Goal: Transaction & Acquisition: Book appointment/travel/reservation

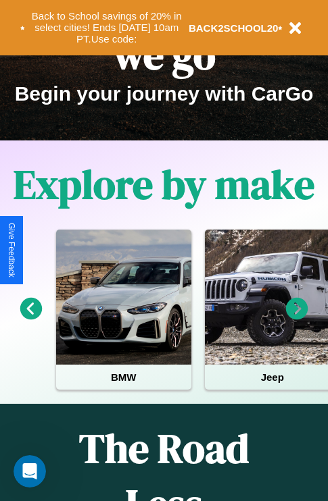
scroll to position [208, 0]
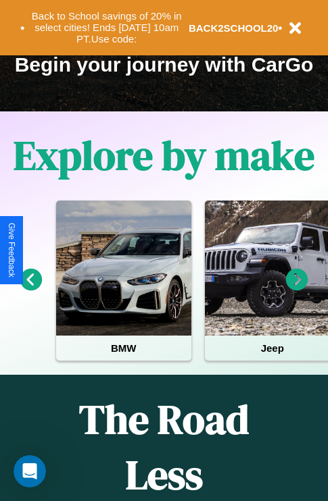
click at [296, 289] on icon at bounding box center [297, 280] width 22 height 22
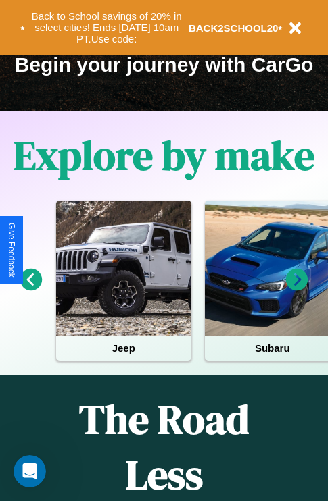
click at [296, 289] on icon at bounding box center [297, 280] width 22 height 22
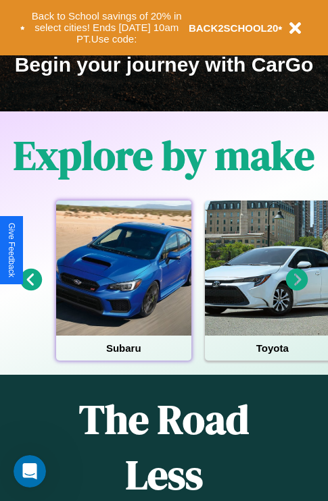
click at [123, 289] on div at bounding box center [123, 268] width 135 height 135
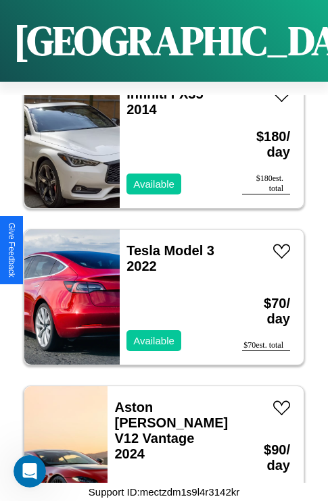
scroll to position [3497, 0]
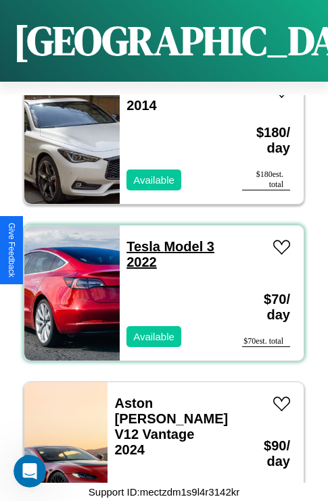
click at [139, 239] on link "Tesla Model 3 2022" at bounding box center [170, 254] width 88 height 30
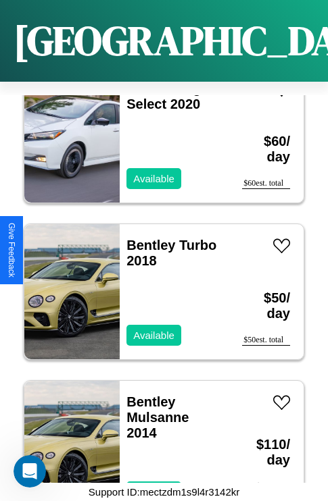
scroll to position [2714, 0]
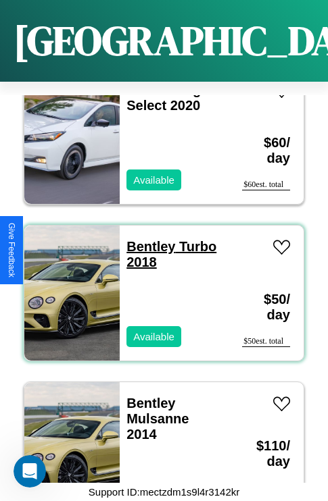
click at [147, 239] on link "Bentley Turbo 2018" at bounding box center [171, 254] width 90 height 30
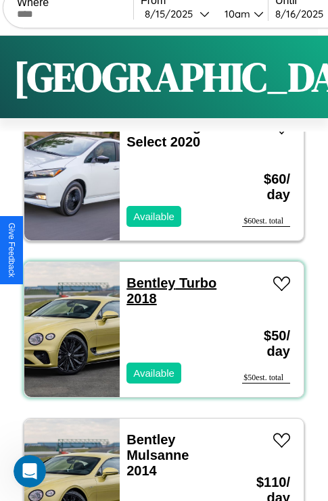
scroll to position [0, 0]
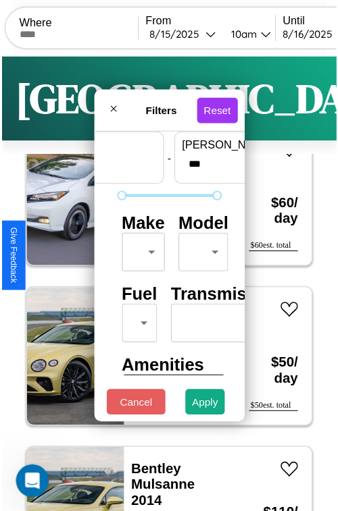
scroll to position [40, 0]
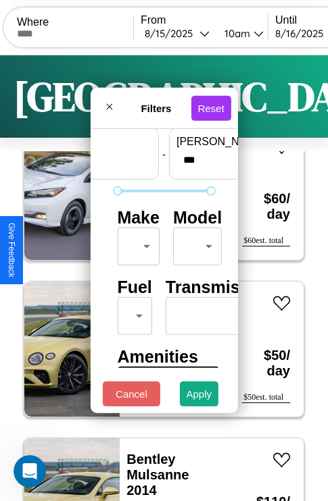
click at [136, 243] on body "CarGo Where From [DATE] 10am Until [DATE] 10am Become a Host Login Sign Up Toky…" at bounding box center [164, 278] width 328 height 557
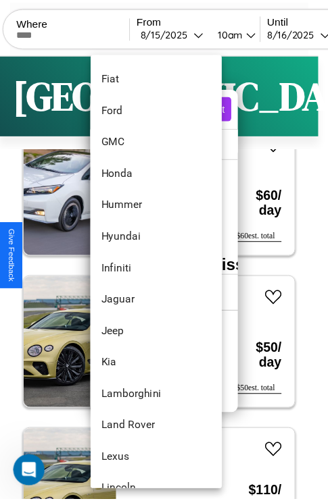
scroll to position [479, 0]
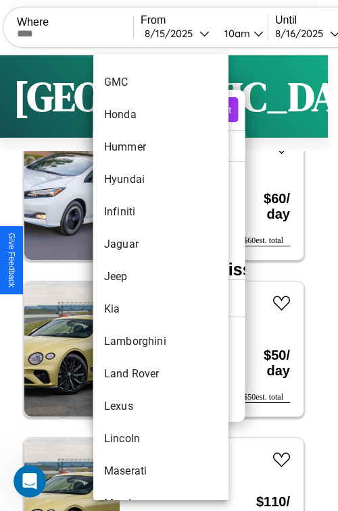
click at [135, 277] on li "Jeep" at bounding box center [160, 277] width 135 height 32
type input "****"
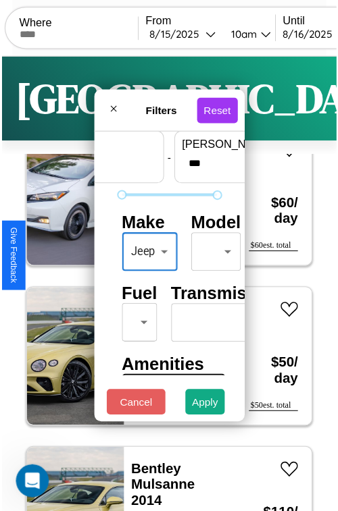
scroll to position [109, 0]
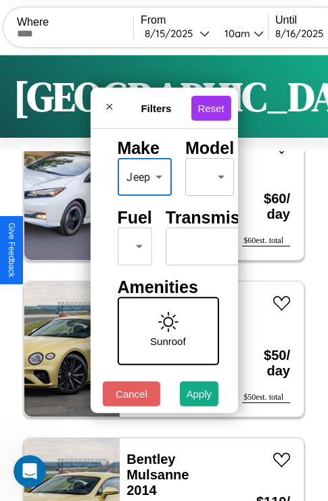
click at [132, 243] on body "CarGo Where From [DATE] 10am Until [DATE] 10am Become a Host Login Sign Up Toky…" at bounding box center [164, 278] width 328 height 557
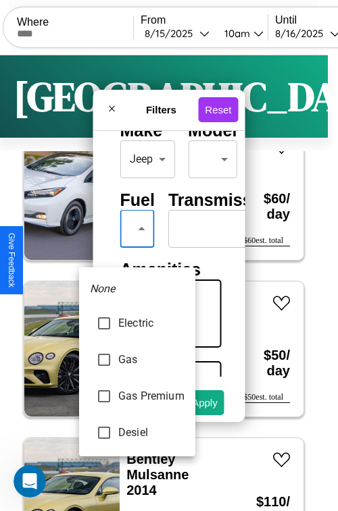
type input "***"
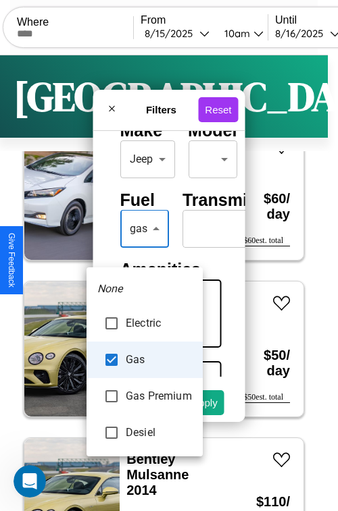
click at [144, 249] on div at bounding box center [169, 255] width 338 height 511
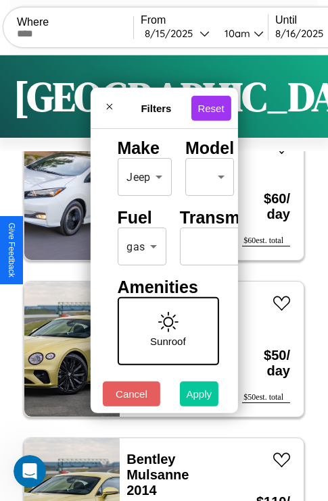
click at [199, 397] on button "Apply" at bounding box center [199, 394] width 39 height 25
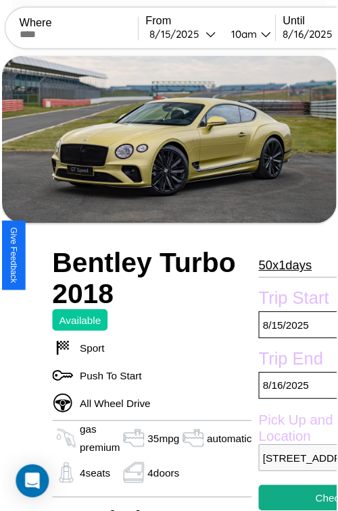
scroll to position [351, 72]
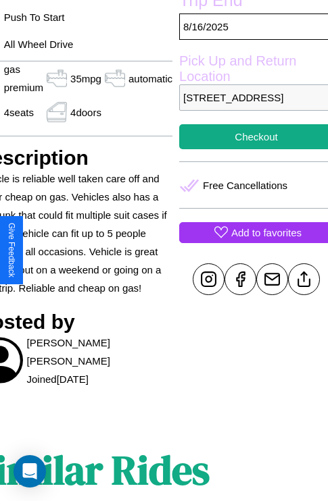
click at [250, 242] on p "Add to favorites" at bounding box center [266, 233] width 70 height 18
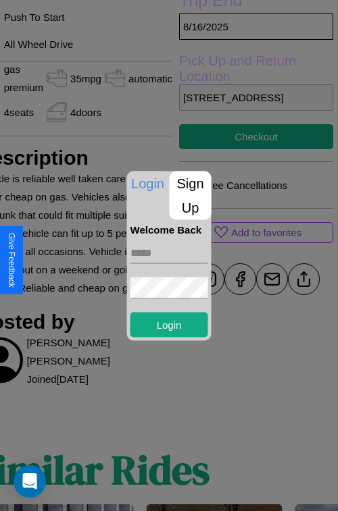
click at [190, 195] on p "Sign Up" at bounding box center [191, 195] width 42 height 49
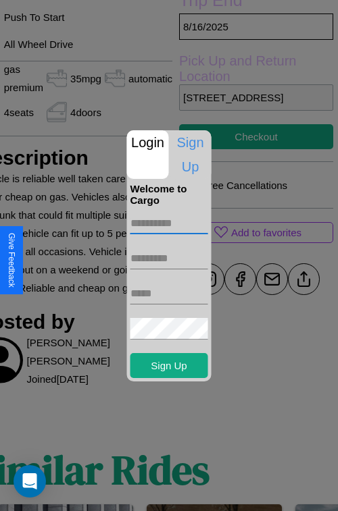
click at [169, 223] on input "text" at bounding box center [169, 224] width 78 height 22
type input "*******"
click at [169, 258] on input "text" at bounding box center [169, 259] width 78 height 22
type input "******"
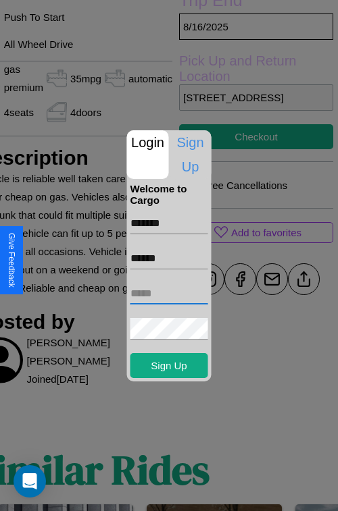
click at [169, 293] on input "text" at bounding box center [169, 294] width 78 height 22
type input "**********"
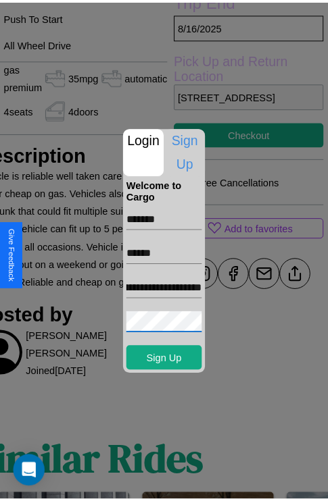
scroll to position [0, 0]
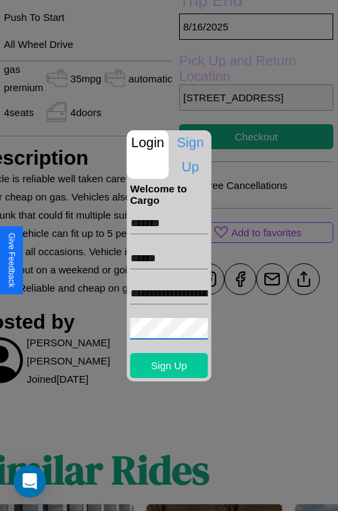
click at [169, 365] on button "Sign Up" at bounding box center [169, 365] width 78 height 25
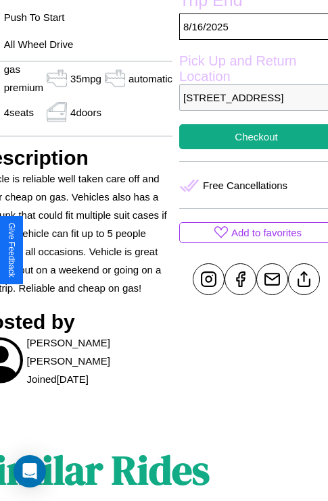
scroll to position [351, 72]
